Goal: Task Accomplishment & Management: Use online tool/utility

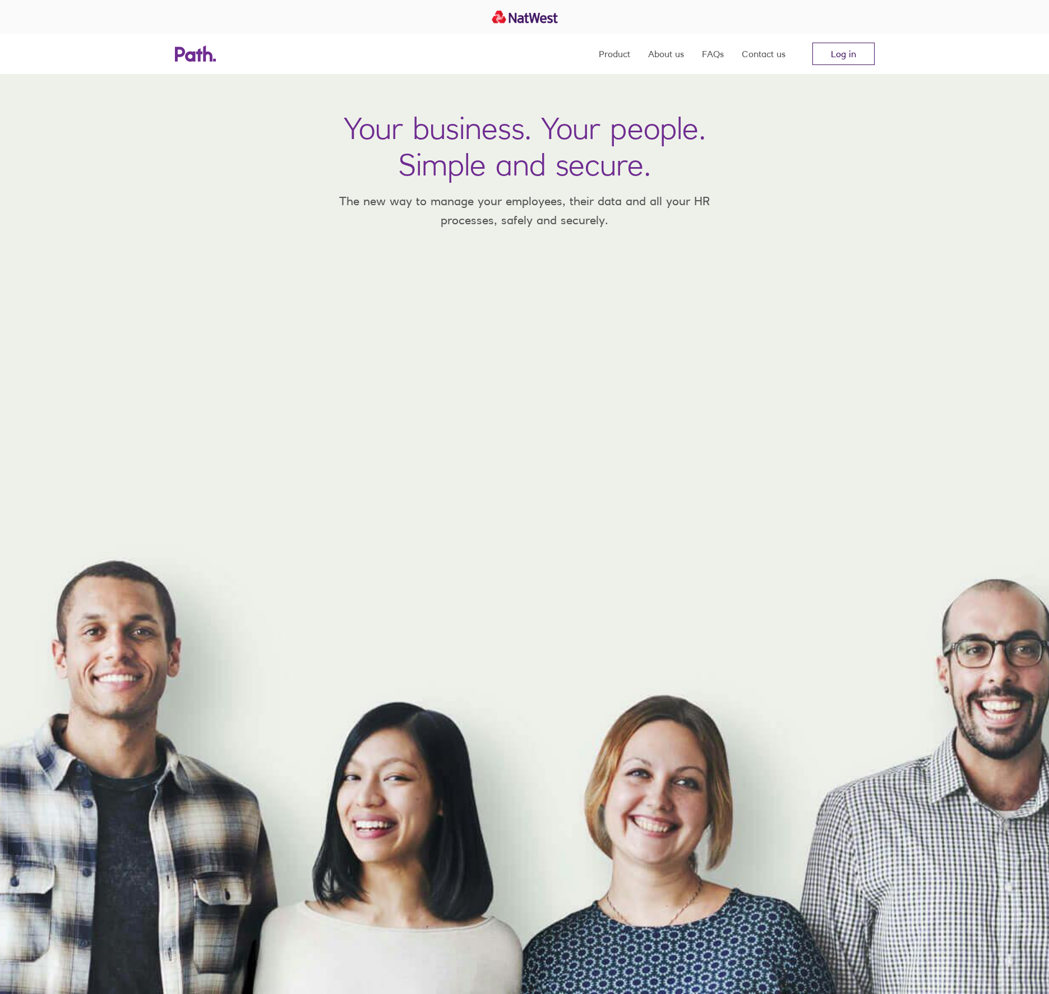
click at [837, 54] on link "Log in" at bounding box center [844, 54] width 62 height 22
click at [837, 50] on link "Log in" at bounding box center [844, 54] width 62 height 22
click at [825, 54] on link "Log in" at bounding box center [844, 54] width 62 height 22
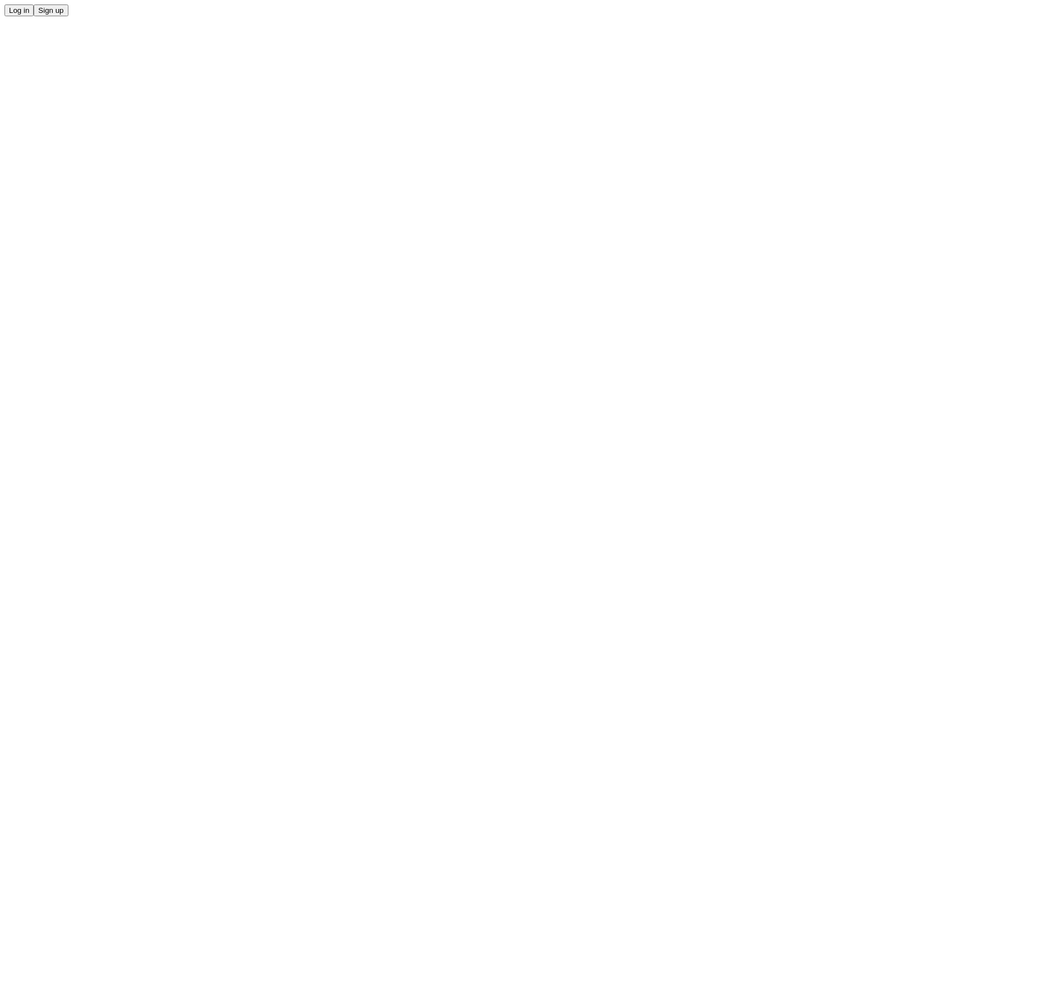
click at [34, 16] on button "Log in" at bounding box center [18, 10] width 29 height 12
